Goal: Information Seeking & Learning: Learn about a topic

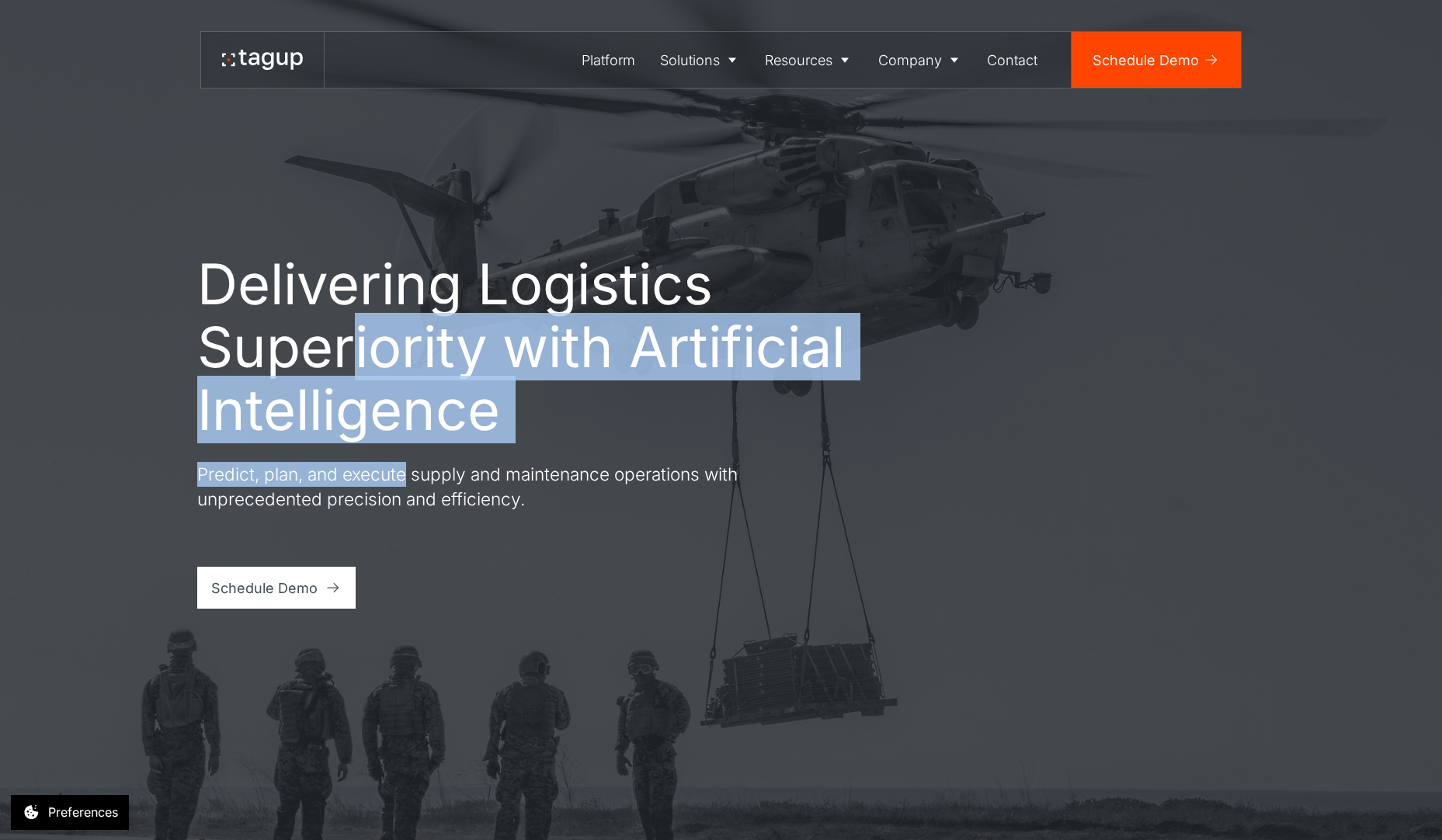
drag, startPoint x: 354, startPoint y: 337, endPoint x: 409, endPoint y: 457, distance: 132.0
click at [409, 457] on div "Delivering Logistics Superiority with Artificial Intelligence Predict, plan, an…" at bounding box center [523, 430] width 652 height 356
click at [390, 338] on h1 "Delivering Logistics Superiority with Artificial Intelligence" at bounding box center [523, 347] width 652 height 189
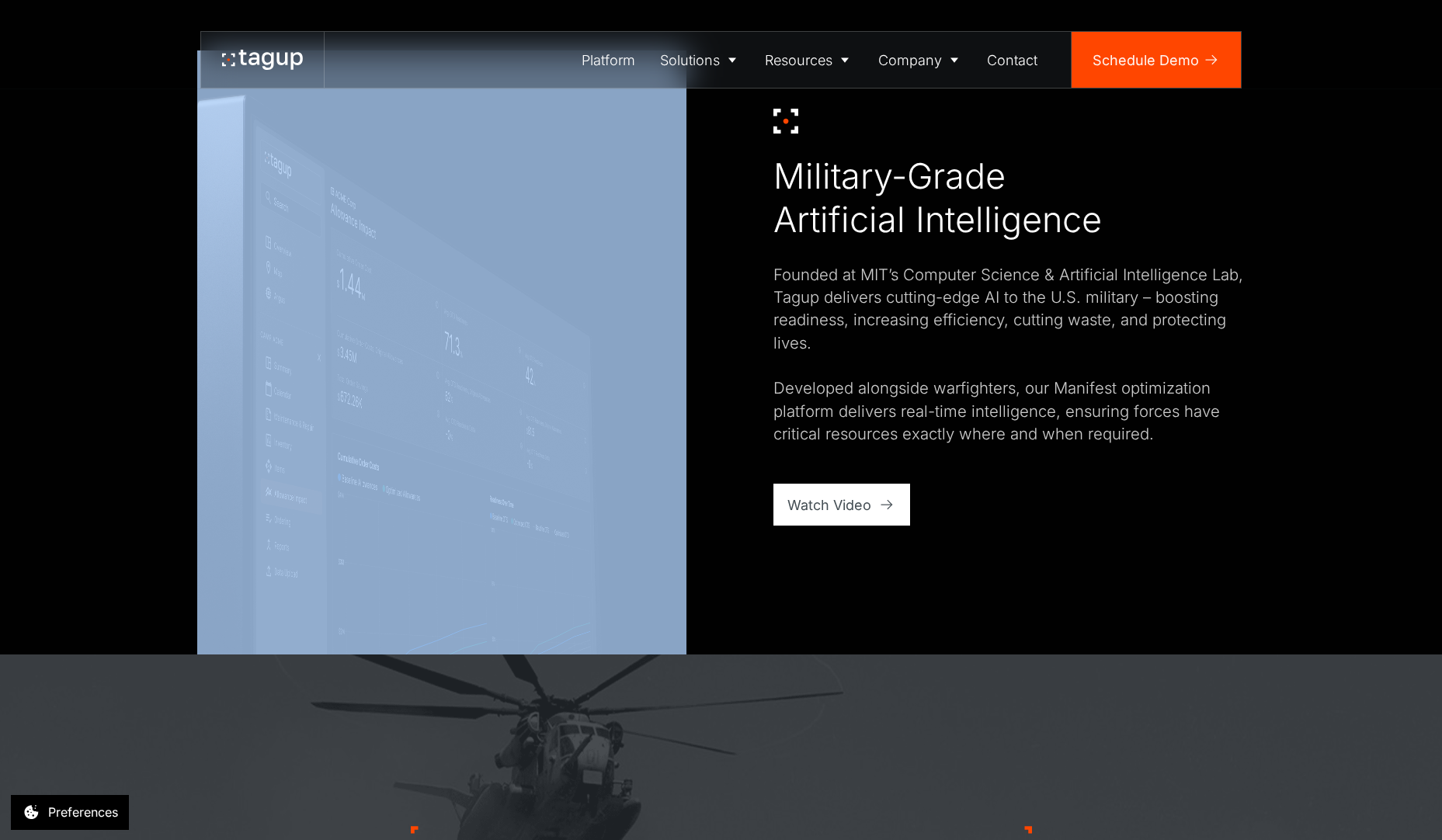
scroll to position [930, 0]
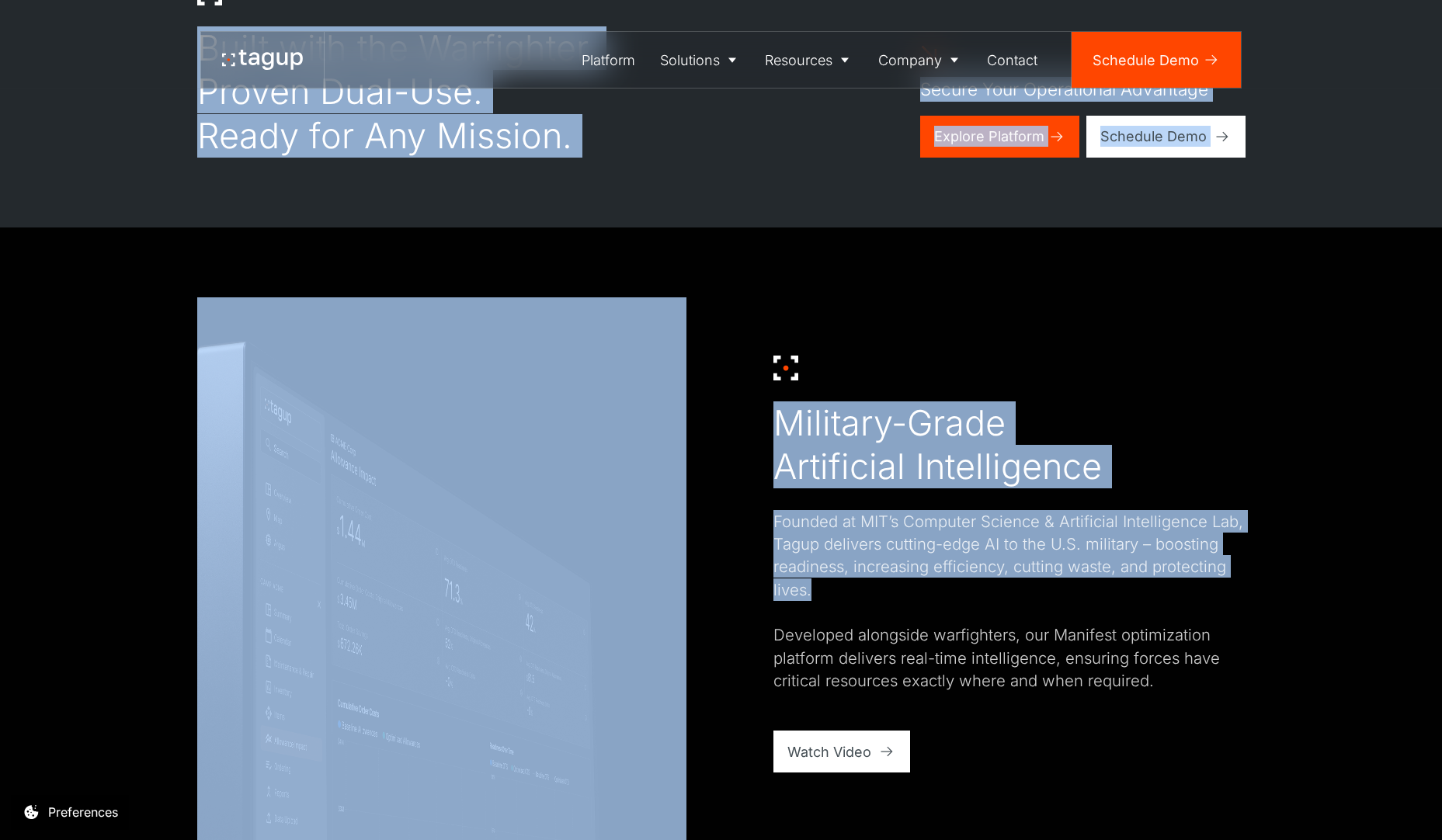
drag, startPoint x: 488, startPoint y: 466, endPoint x: 948, endPoint y: 600, distance: 479.1
click at [949, 600] on div "Founded at MIT’s Computer Science & Artificial Intelligence Lab, Tagup delivers…" at bounding box center [1009, 601] width 472 height 182
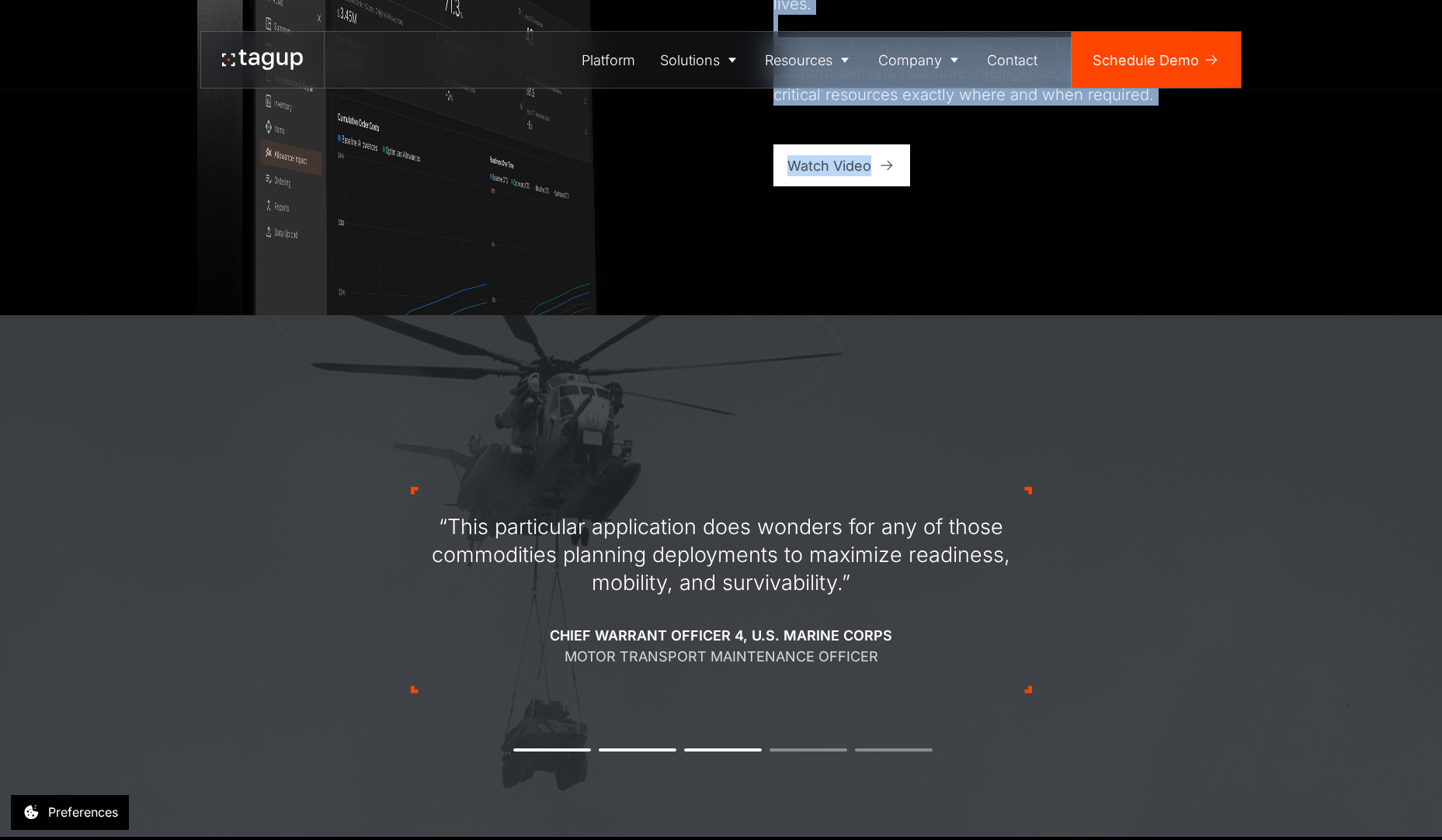
scroll to position [1530, 0]
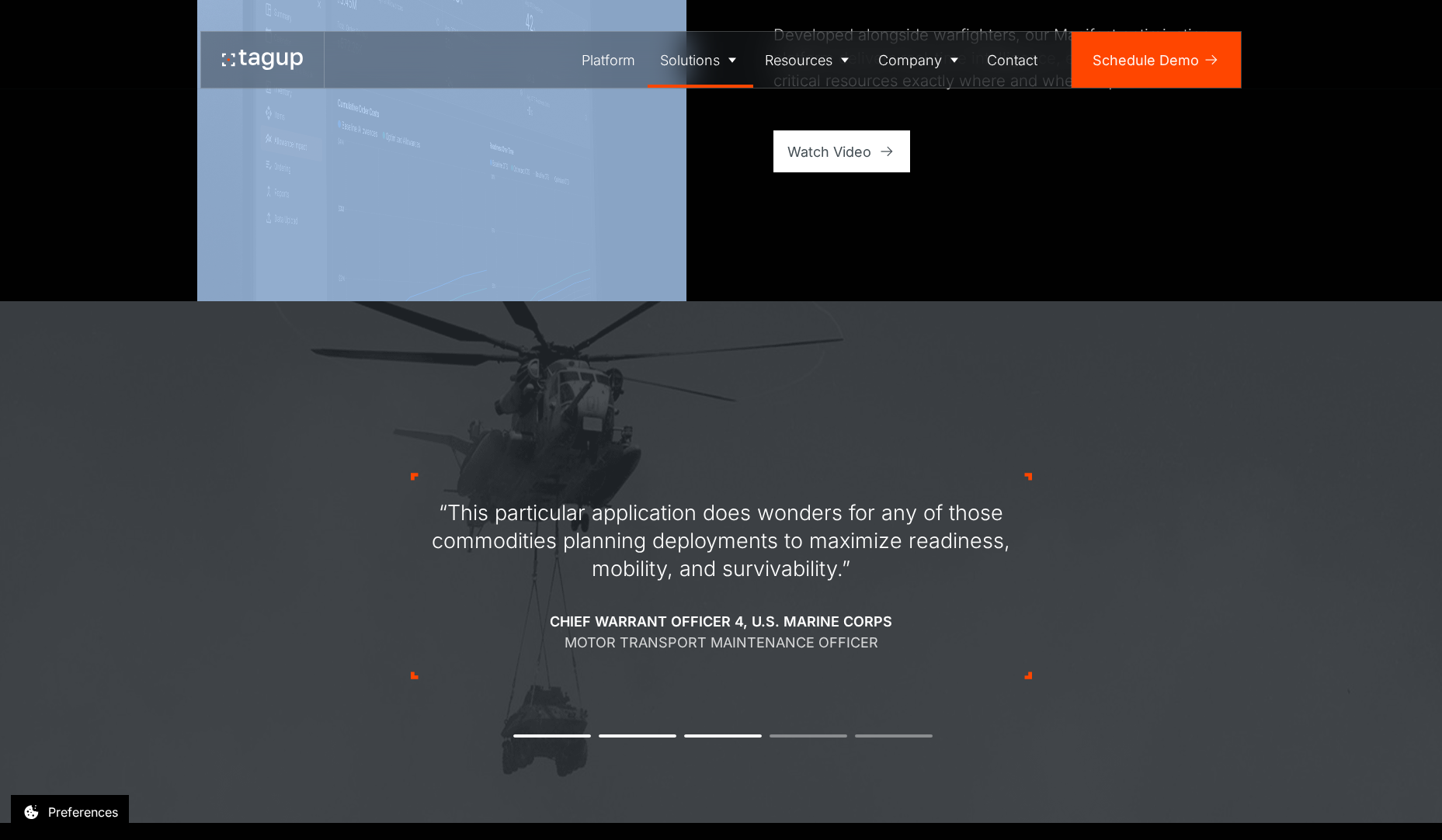
drag, startPoint x: 893, startPoint y: 508, endPoint x: 673, endPoint y: 80, distance: 481.2
drag, startPoint x: 641, startPoint y: 674, endPoint x: 635, endPoint y: 614, distance: 60.3
click at [635, 614] on div "“This particular application does wonders for any of those commodities planning…" at bounding box center [721, 576] width 621 height 206
click at [635, 614] on div "Chief Warrant Officer 4, U.S. Marine Corps" at bounding box center [721, 621] width 343 height 21
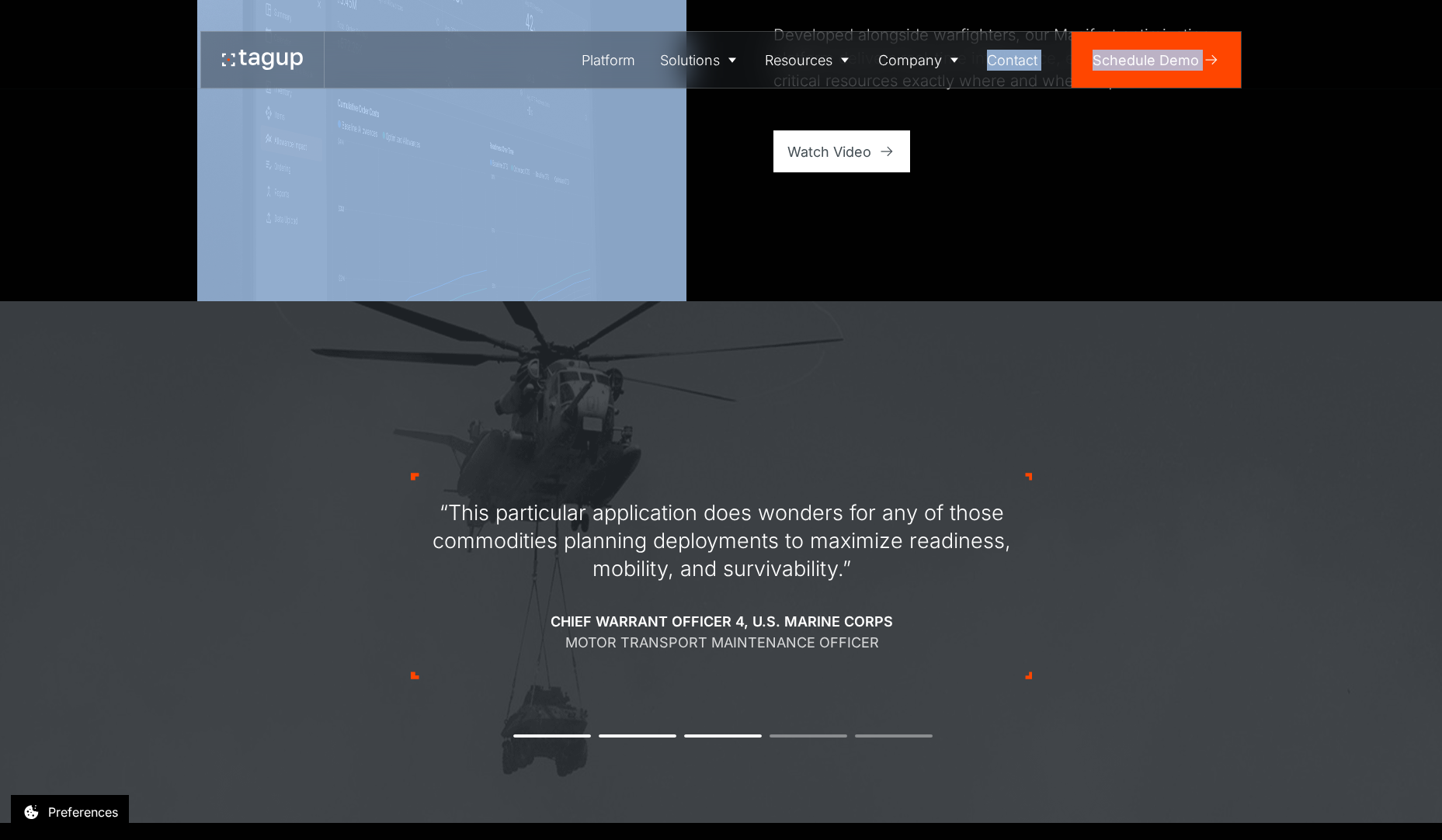
click at [745, 572] on div "“This particular application does wonders for any of those commodities planning…" at bounding box center [722, 541] width 579 height 84
click at [742, 569] on div "“This particular application does wonders for any of those commodities planning…" at bounding box center [721, 541] width 579 height 84
click at [662, 195] on img at bounding box center [442, 4] width 490 height 613
click at [267, 236] on img at bounding box center [442, 4] width 490 height 613
